Goal: Task Accomplishment & Management: Use online tool/utility

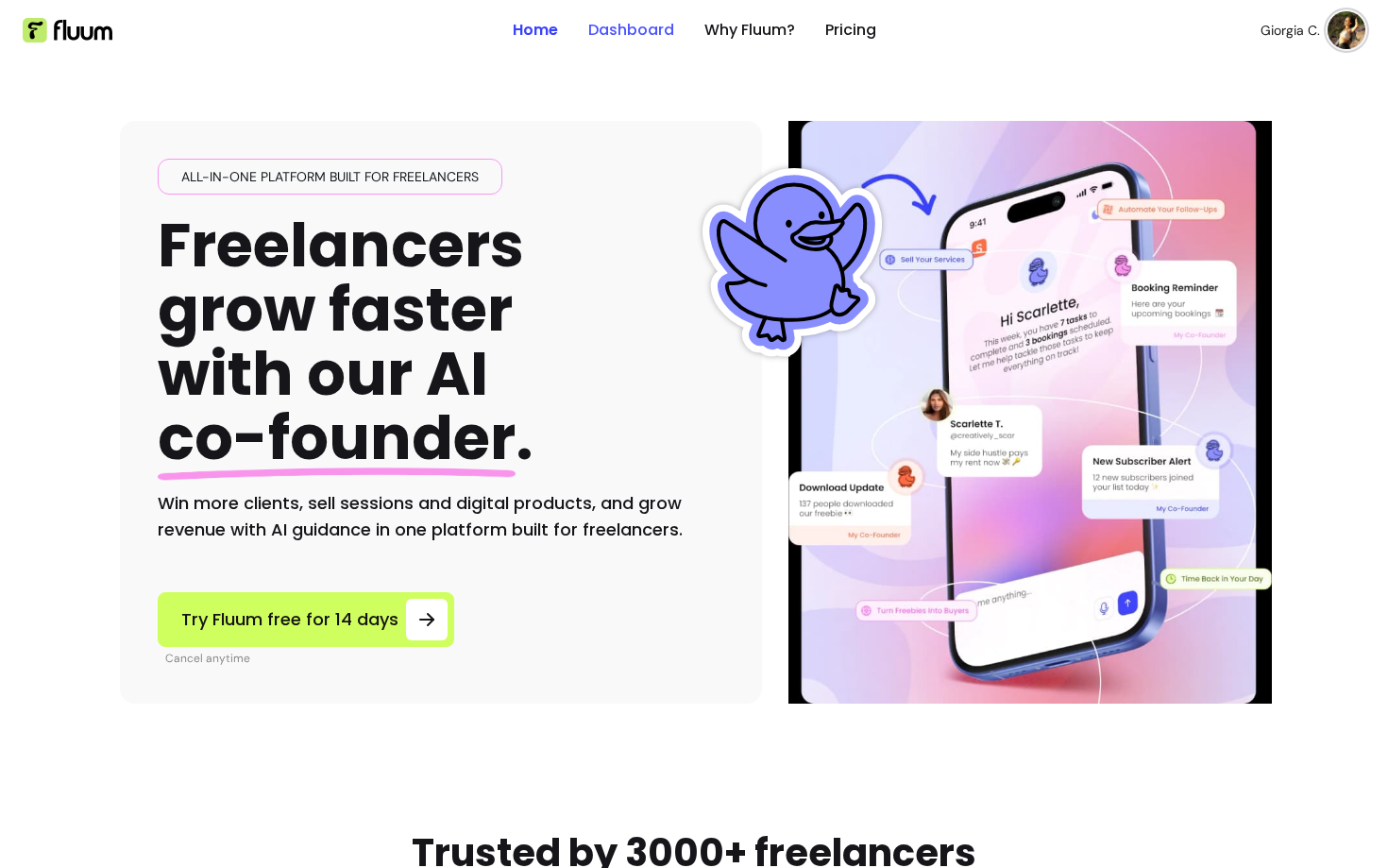
click at [617, 22] on link "Dashboard" at bounding box center [632, 29] width 86 height 23
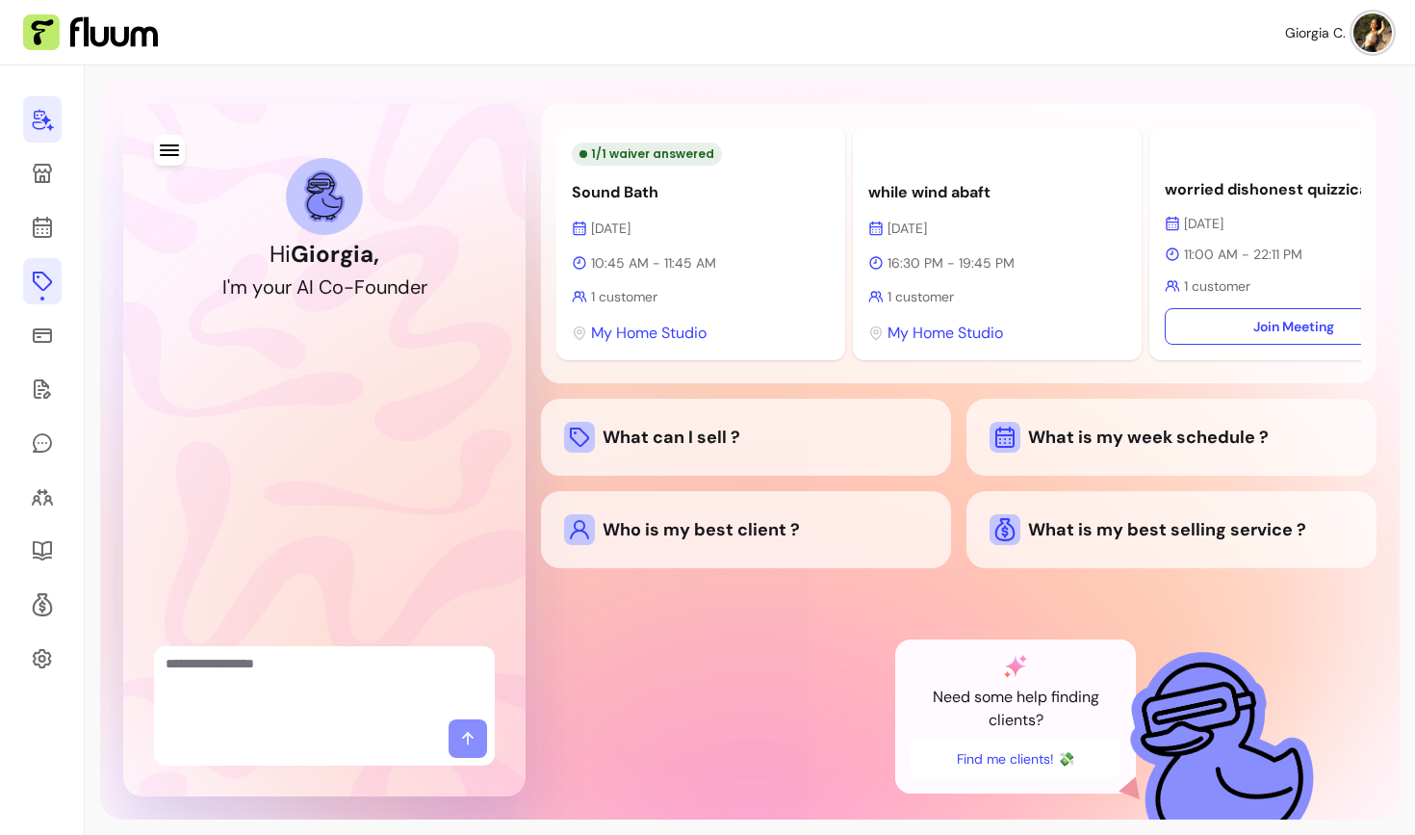
click at [46, 291] on icon at bounding box center [42, 281] width 23 height 23
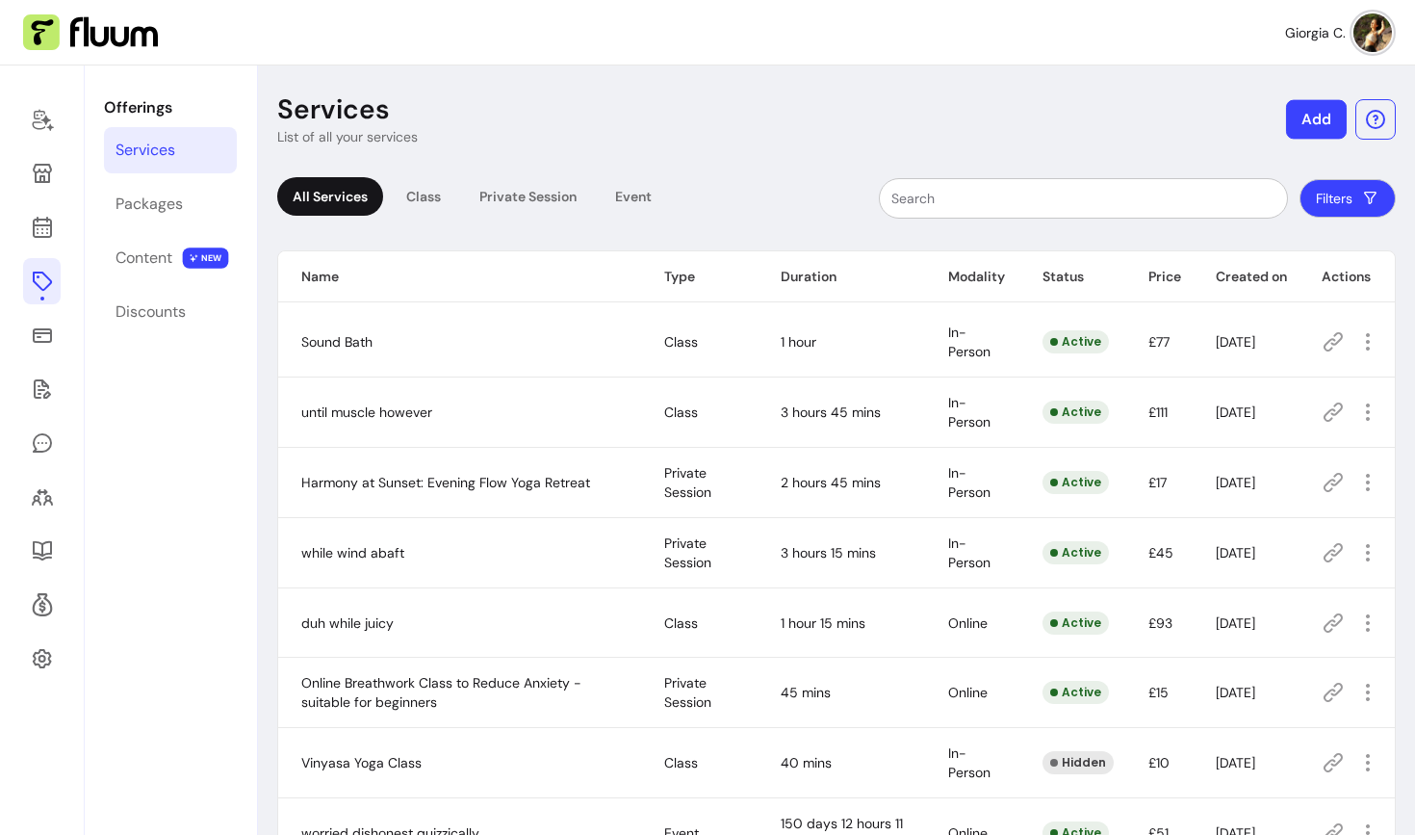
click at [1333, 109] on button "Add" at bounding box center [1316, 119] width 61 height 39
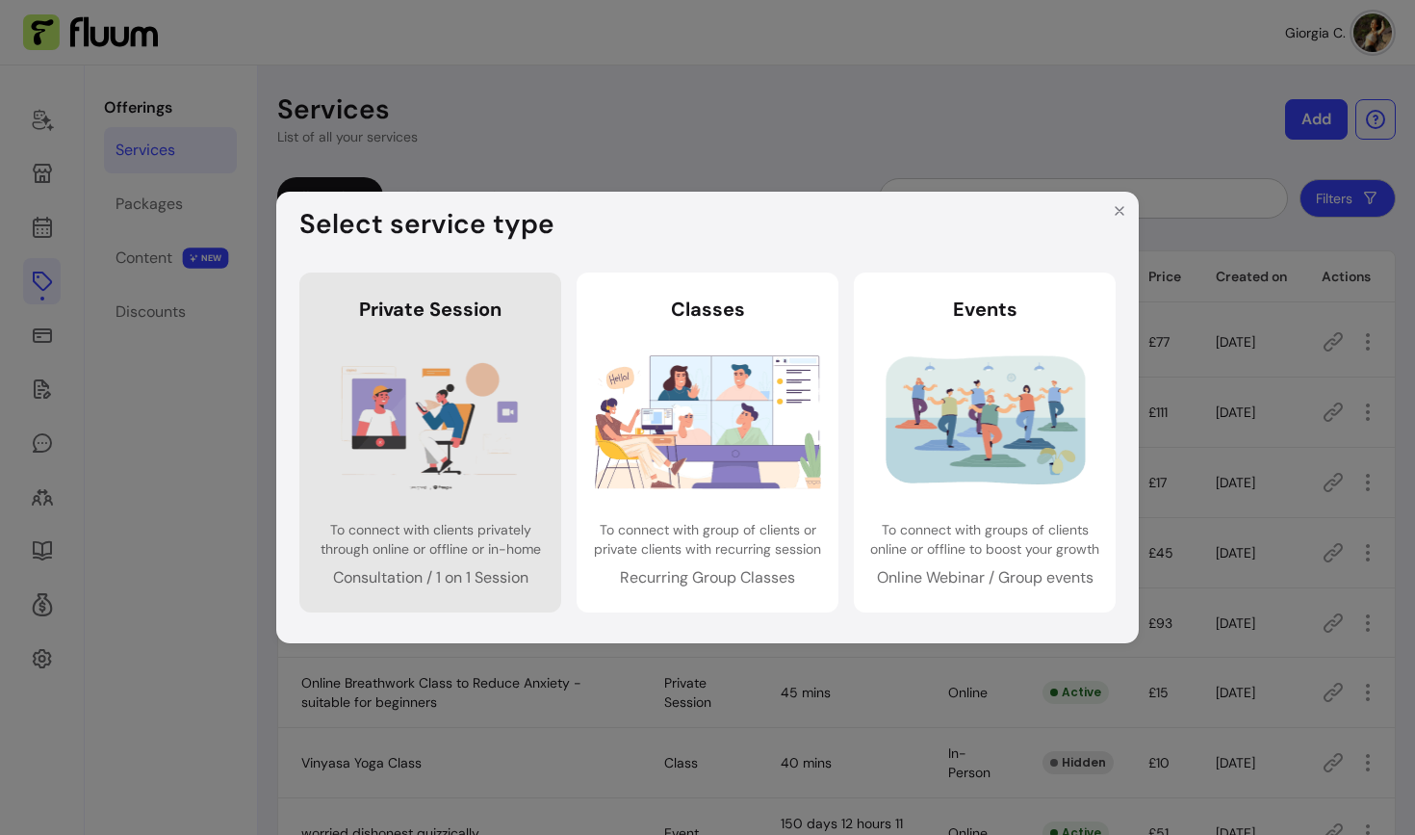
click at [438, 375] on img at bounding box center [431, 421] width 226 height 150
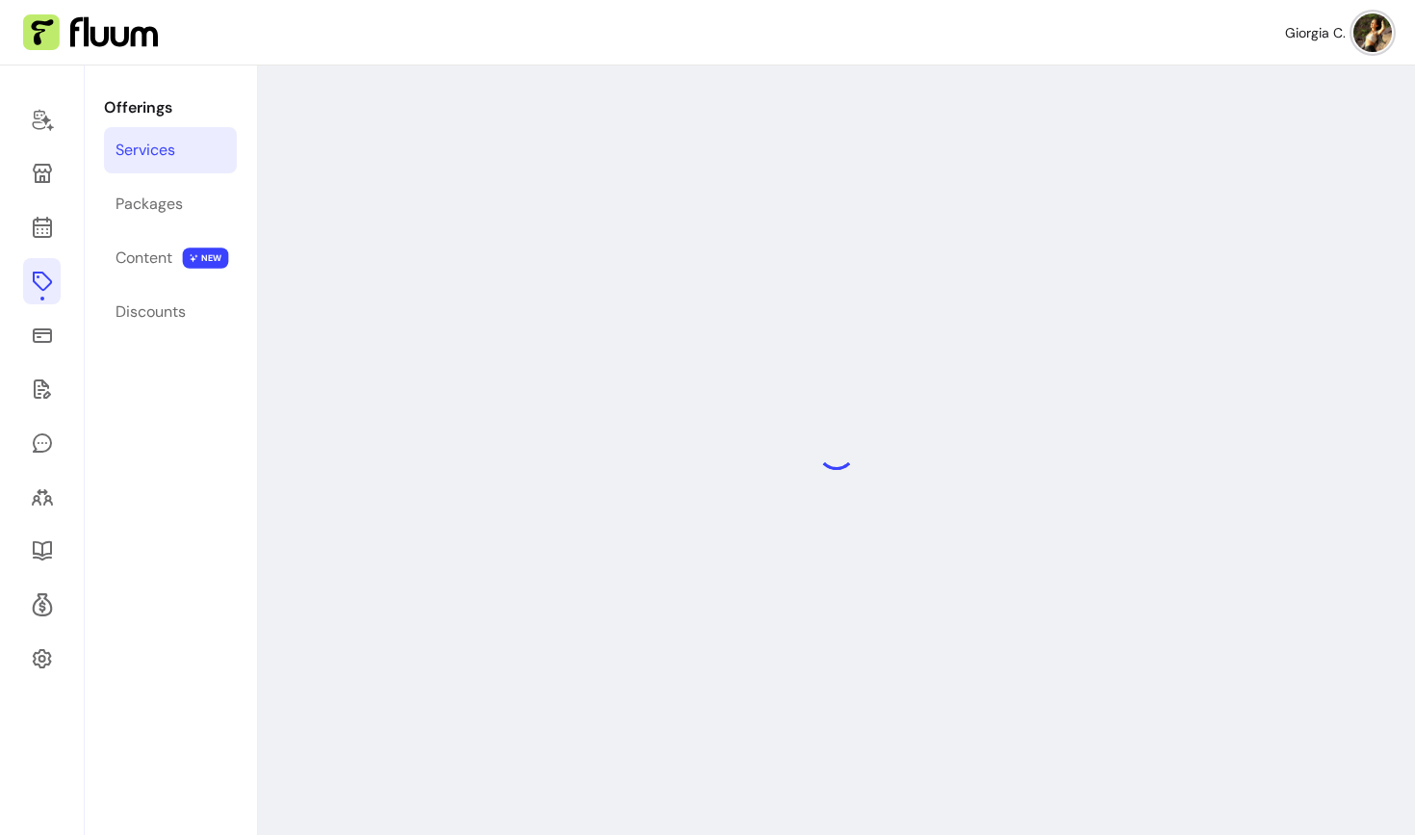
select select "***"
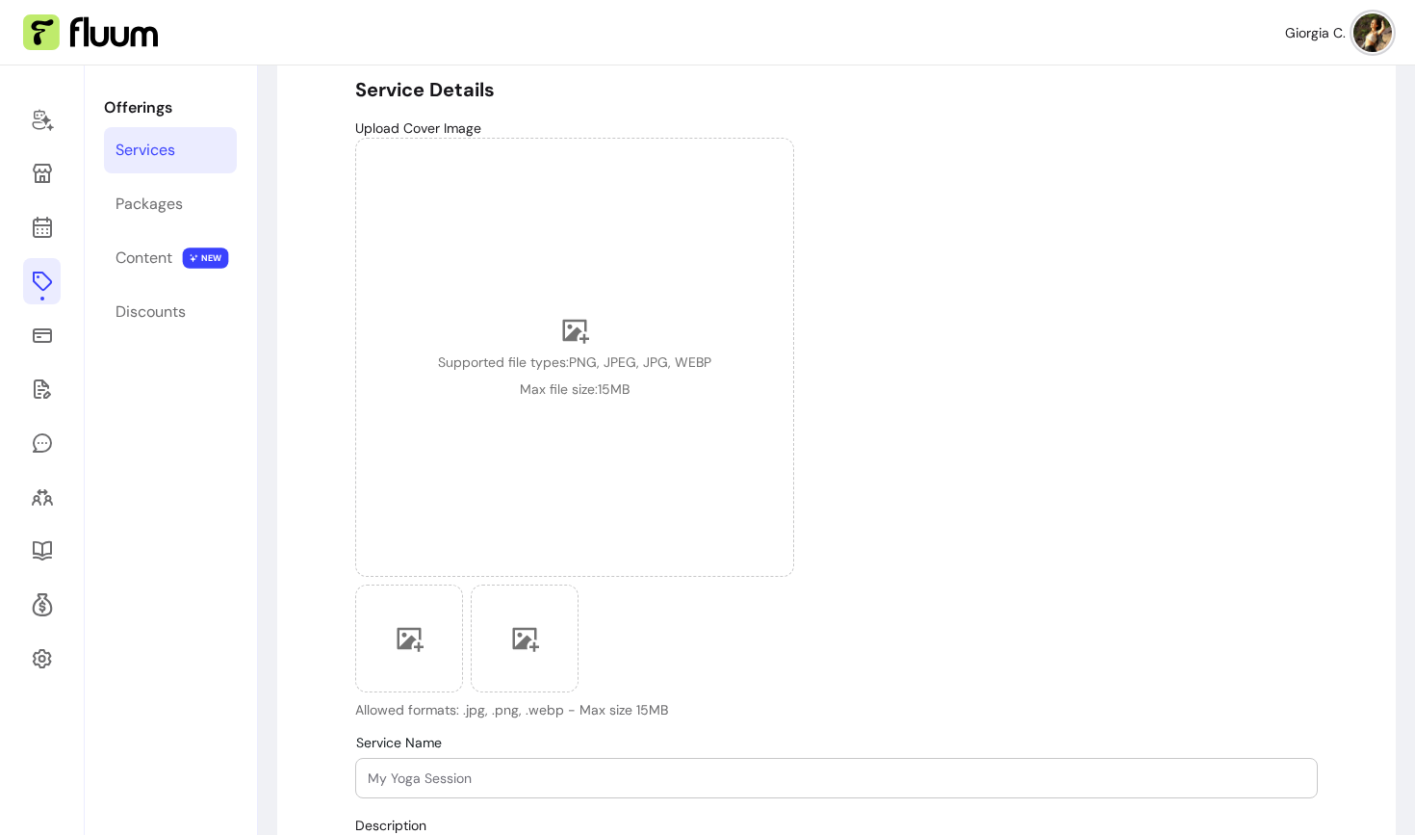
scroll to position [148, 0]
click at [39, 346] on icon at bounding box center [42, 335] width 23 height 23
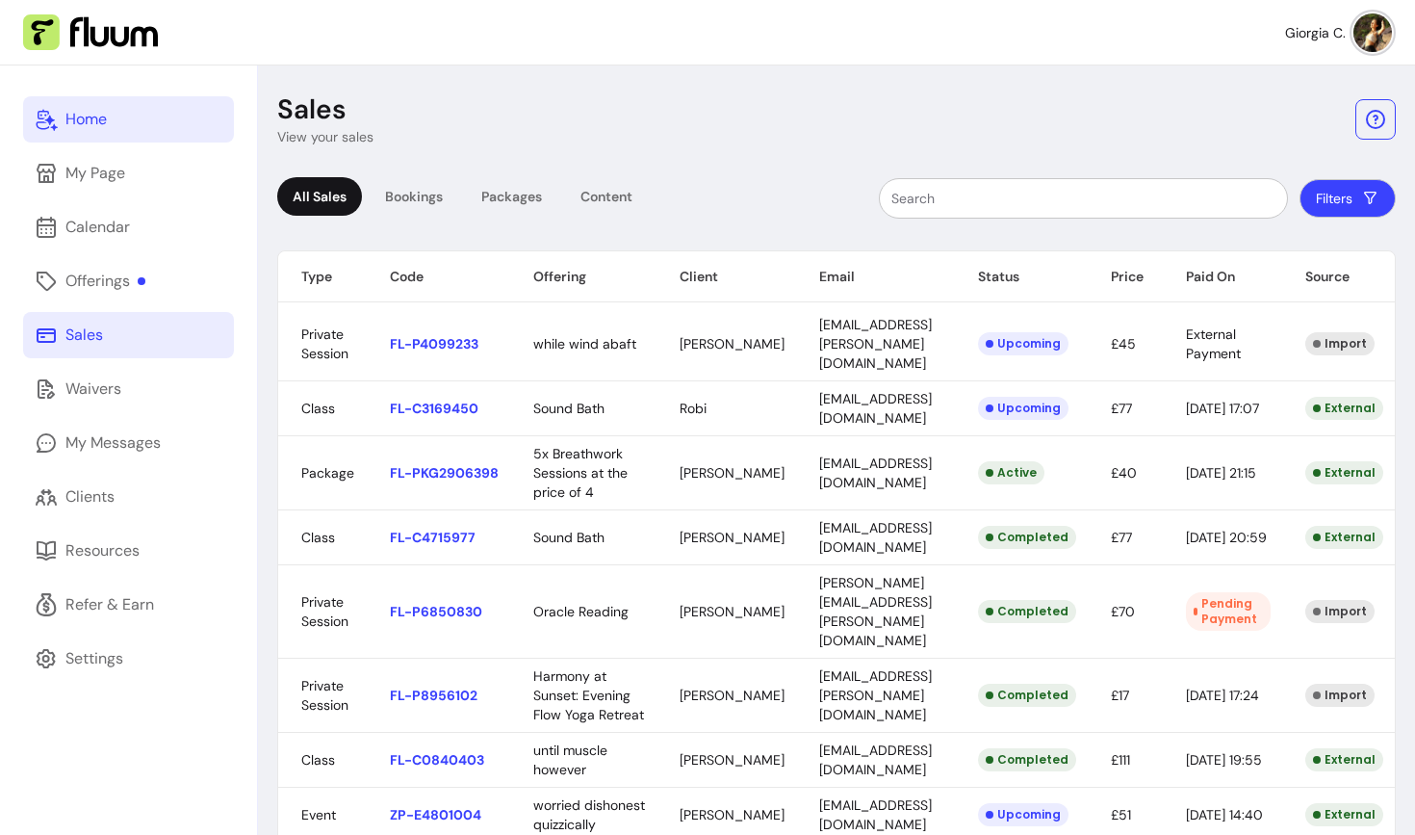
click at [103, 103] on link "Home" at bounding box center [128, 119] width 211 height 46
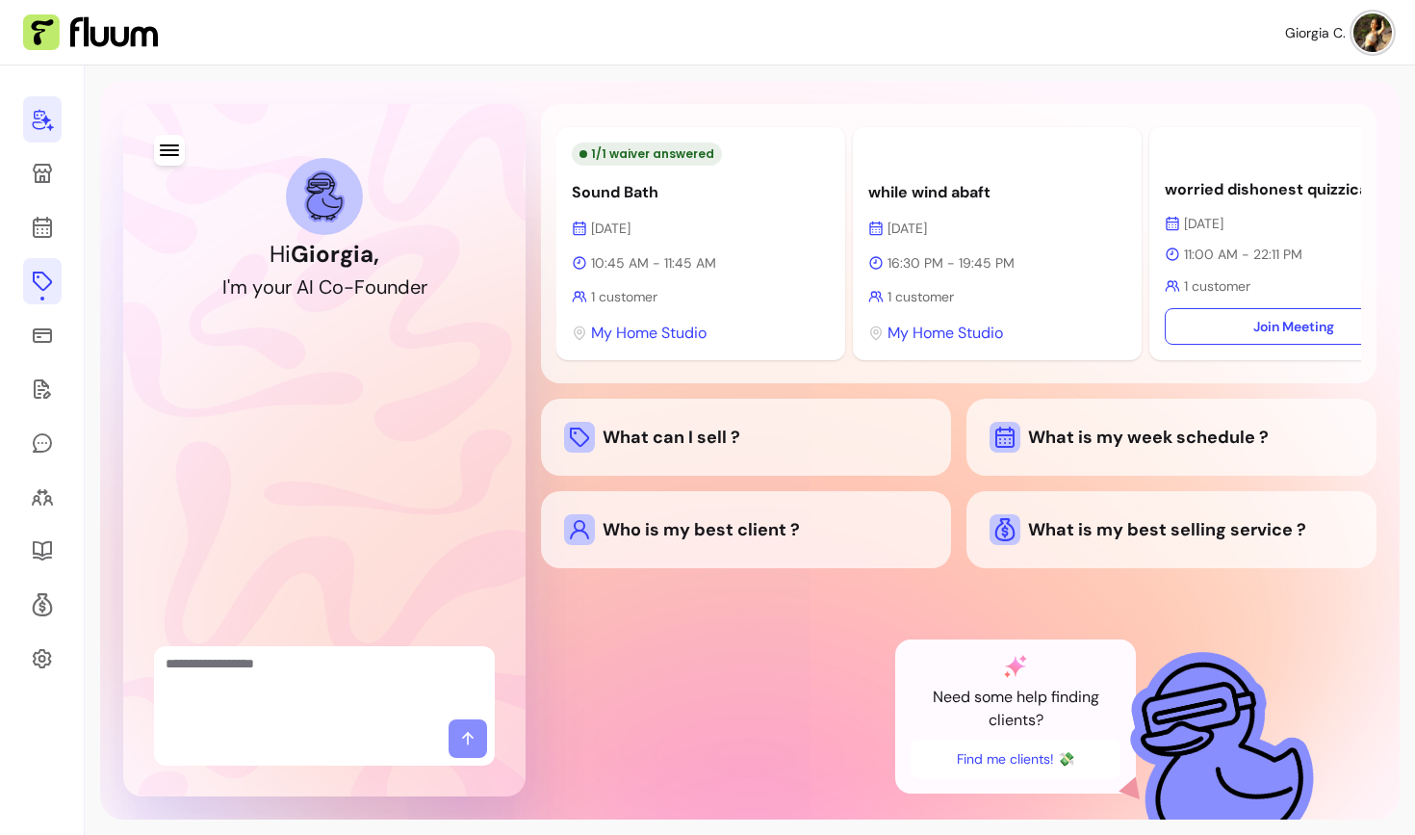
click at [40, 272] on icon at bounding box center [42, 281] width 19 height 19
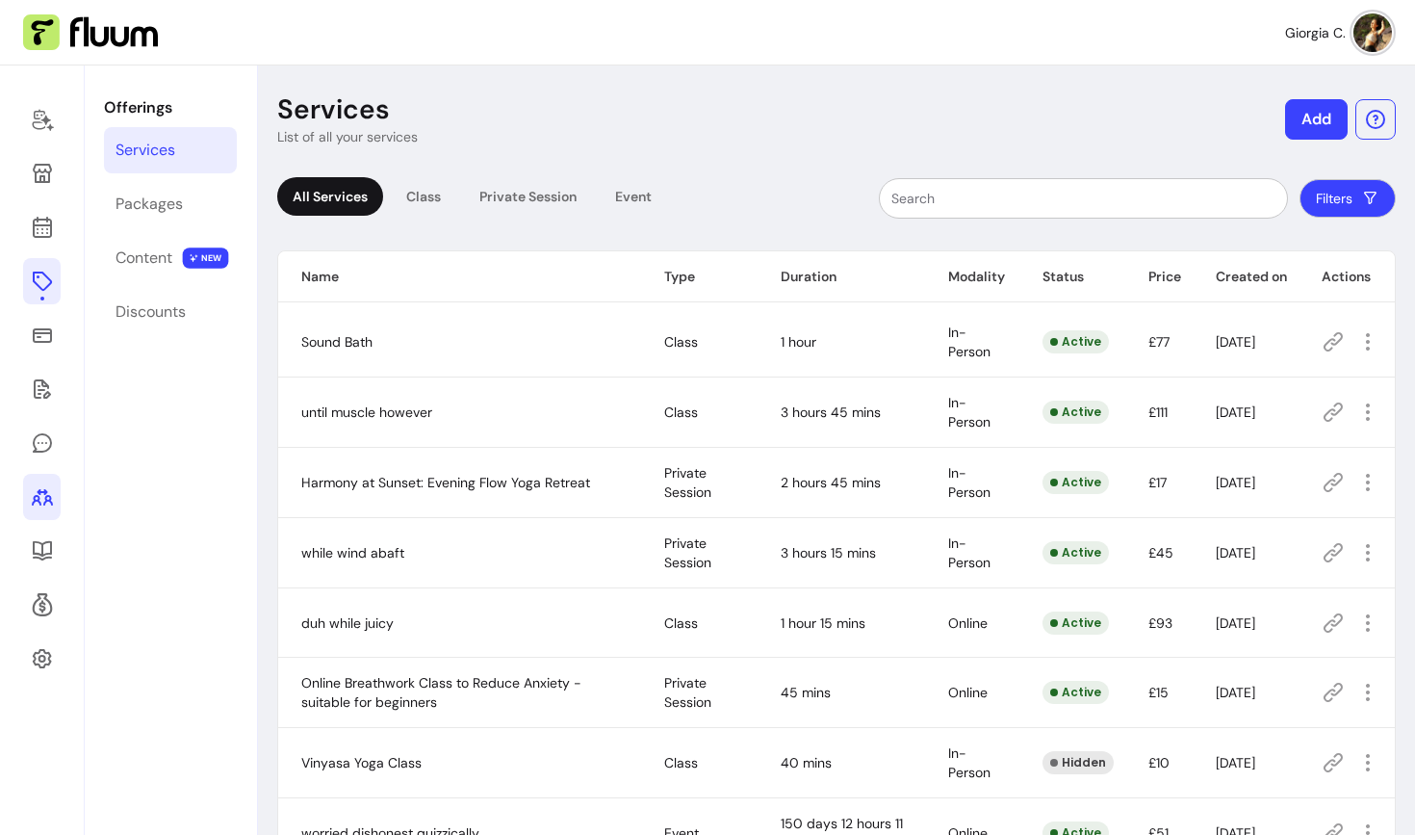
click at [58, 500] on link at bounding box center [42, 497] width 38 height 46
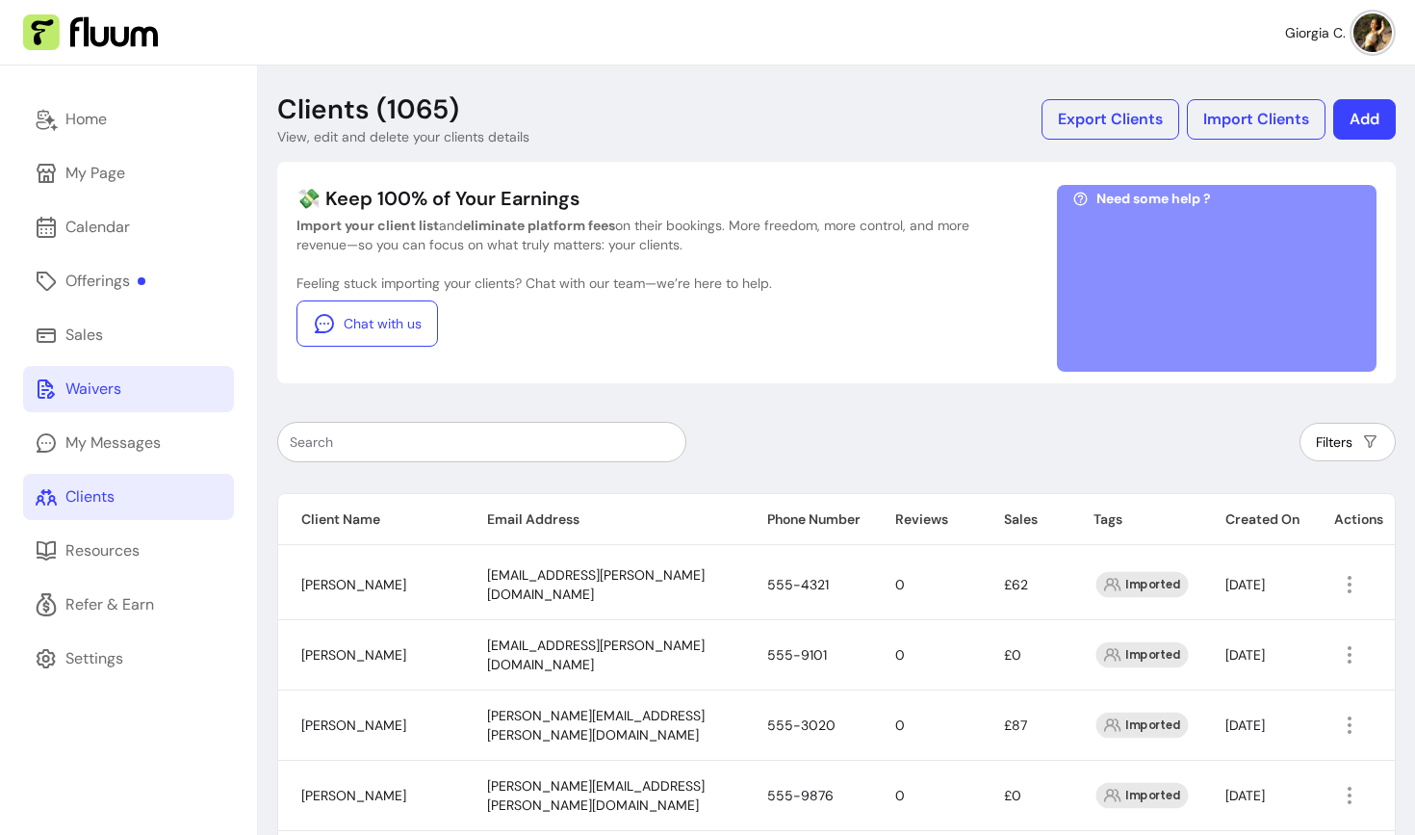
click at [110, 393] on div "Waivers" at bounding box center [93, 388] width 56 height 23
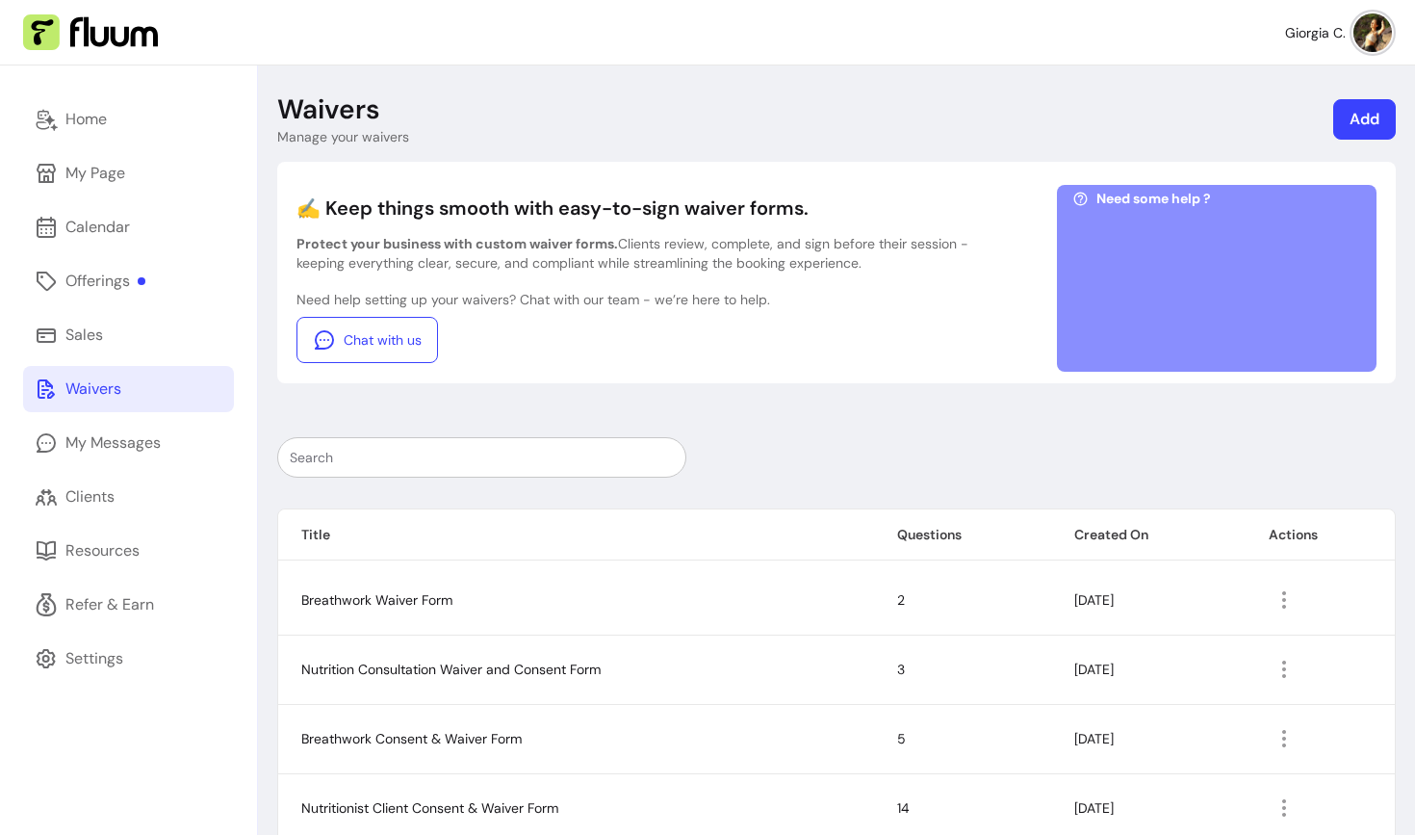
click at [1361, 116] on link "Add" at bounding box center [1365, 119] width 63 height 40
